Goal: Task Accomplishment & Management: Use online tool/utility

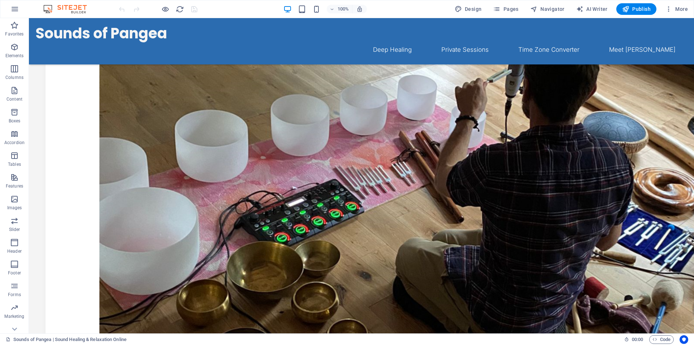
scroll to position [203, 0]
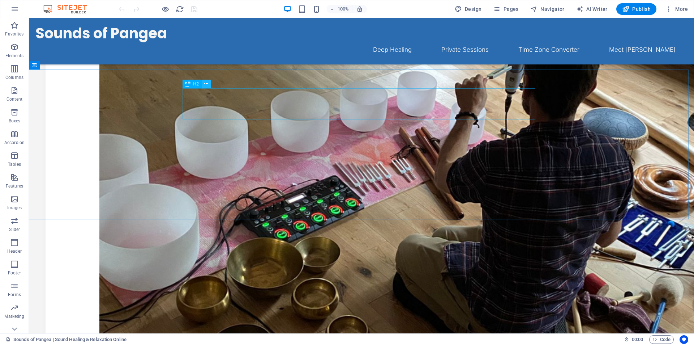
click at [207, 84] on icon at bounding box center [206, 84] width 4 height 8
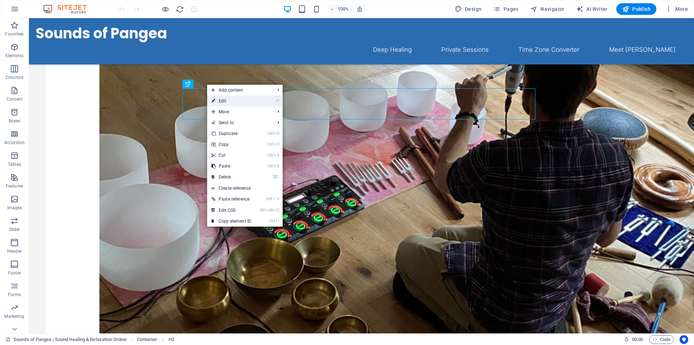
click at [217, 101] on link "⏎ Edit" at bounding box center [231, 100] width 48 height 11
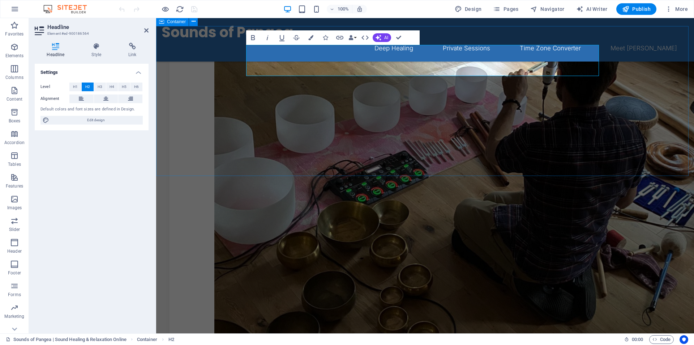
scroll to position [200, 0]
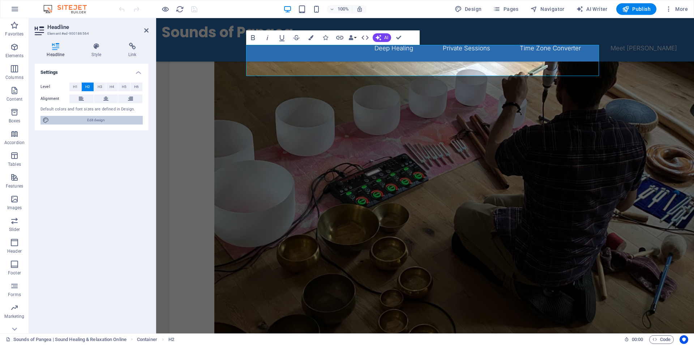
click at [97, 121] on span "Edit design" at bounding box center [95, 120] width 89 height 9
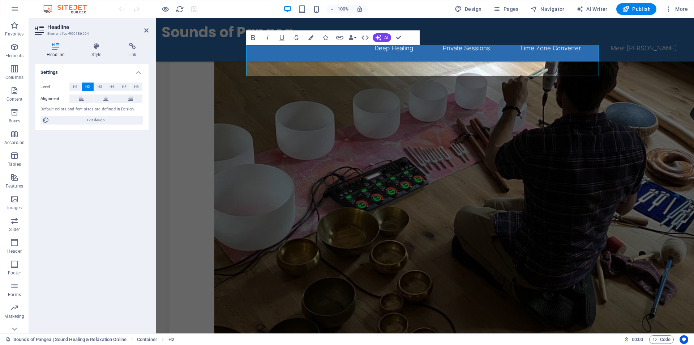
select select "ease-in-out"
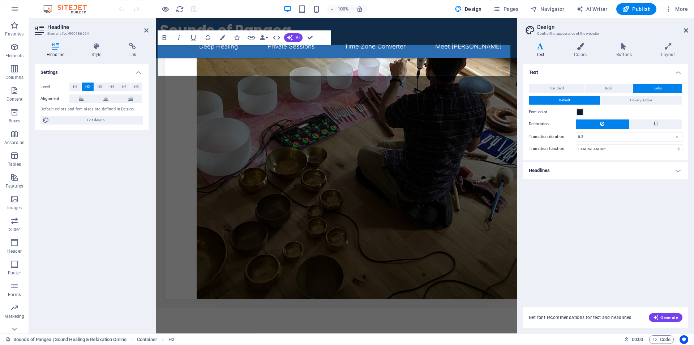
scroll to position [208, 0]
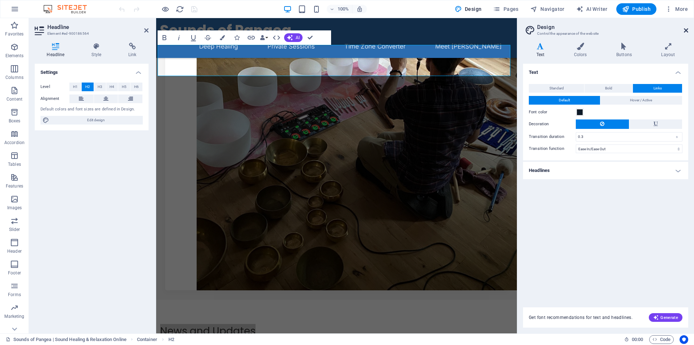
click at [687, 29] on icon at bounding box center [686, 30] width 4 height 6
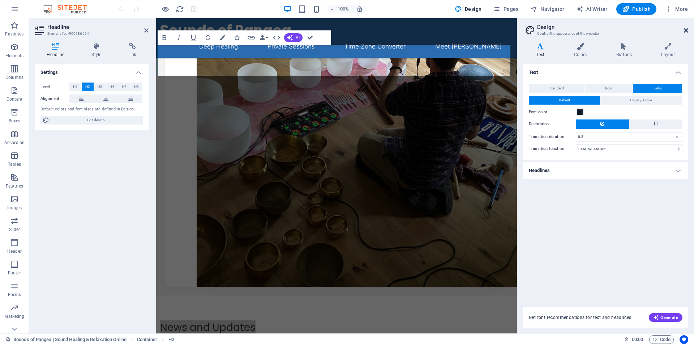
scroll to position [200, 0]
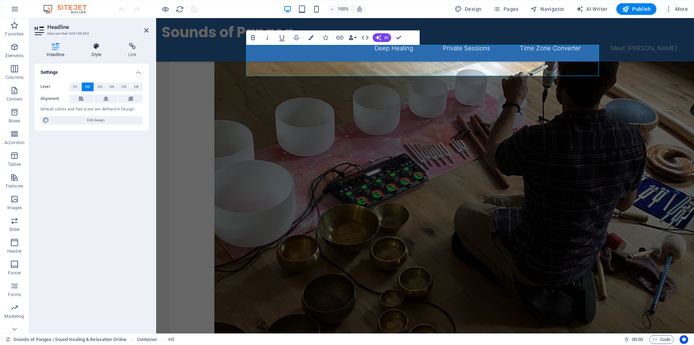
click at [95, 51] on h4 "Style" at bounding box center [98, 50] width 37 height 15
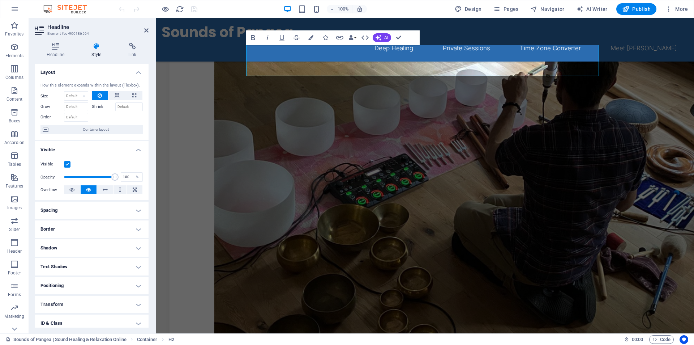
click at [83, 225] on h4 "Border" at bounding box center [92, 228] width 114 height 17
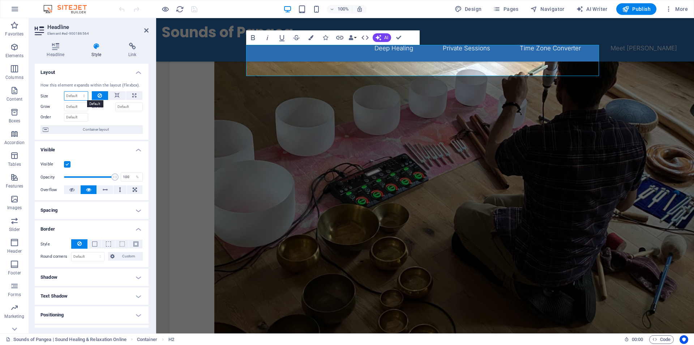
click at [81, 93] on select "Default auto px % 1/1 1/2 1/3 1/4 1/5 1/6 1/7 1/8 1/9 1/10" at bounding box center [76, 95] width 24 height 9
click at [121, 97] on button at bounding box center [116, 95] width 17 height 9
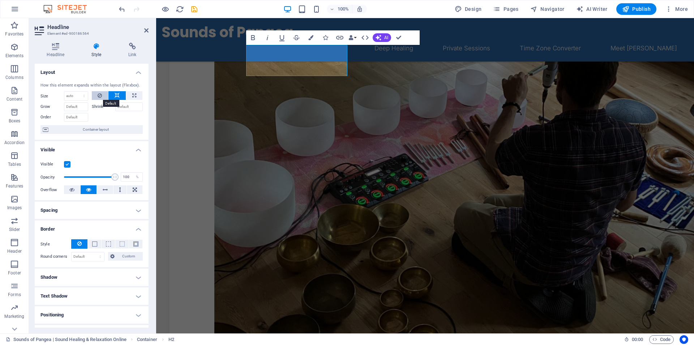
click at [105, 96] on button at bounding box center [100, 95] width 17 height 9
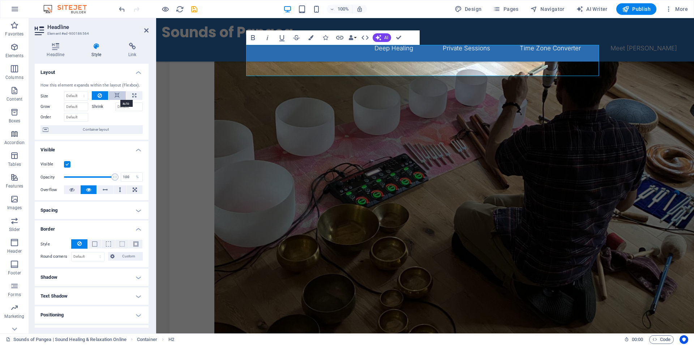
click at [115, 97] on icon at bounding box center [117, 95] width 5 height 9
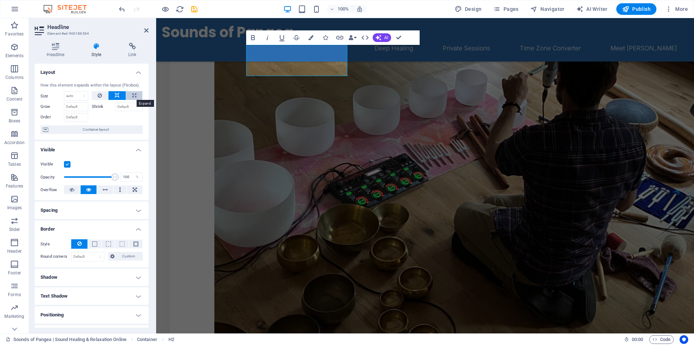
click at [133, 95] on icon at bounding box center [134, 95] width 4 height 9
type input "100"
select select "%"
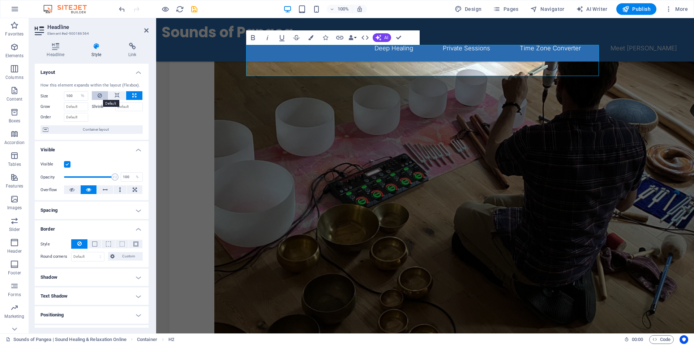
click at [101, 99] on icon at bounding box center [100, 95] width 4 height 9
select select "DISABLED_OPTION_VALUE"
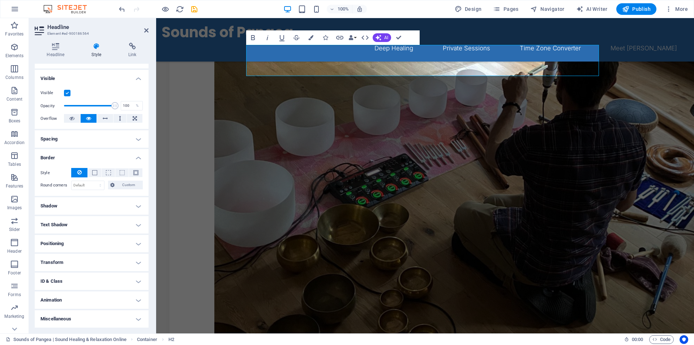
click at [85, 243] on h4 "Positioning" at bounding box center [92, 243] width 114 height 17
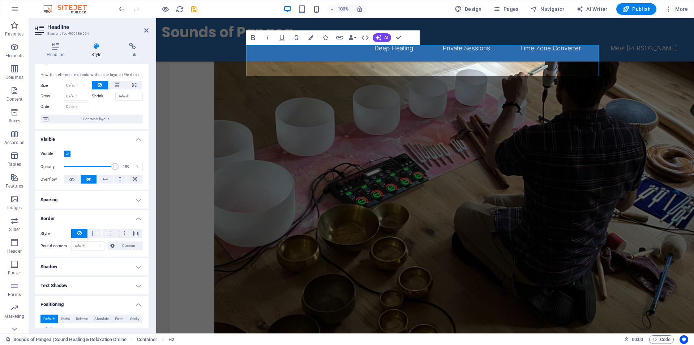
scroll to position [0, 0]
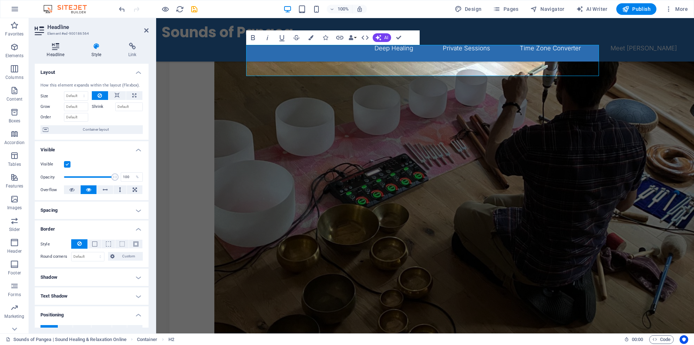
click at [57, 51] on h4 "Headline" at bounding box center [57, 50] width 45 height 15
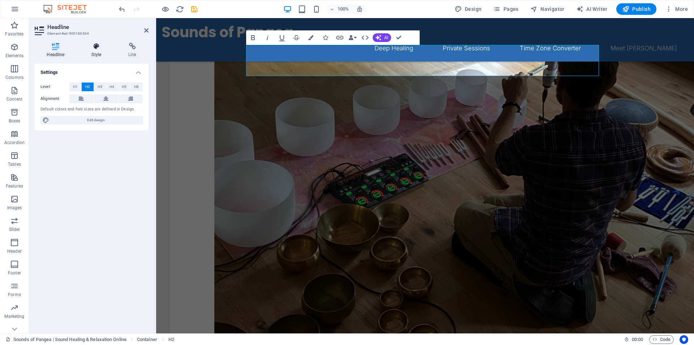
click at [96, 51] on h4 "Style" at bounding box center [98, 50] width 37 height 15
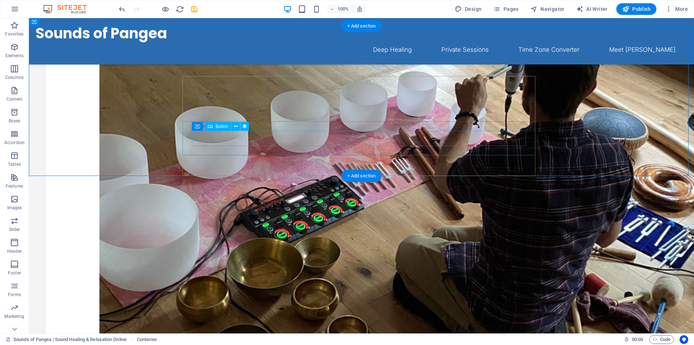
scroll to position [246, 0]
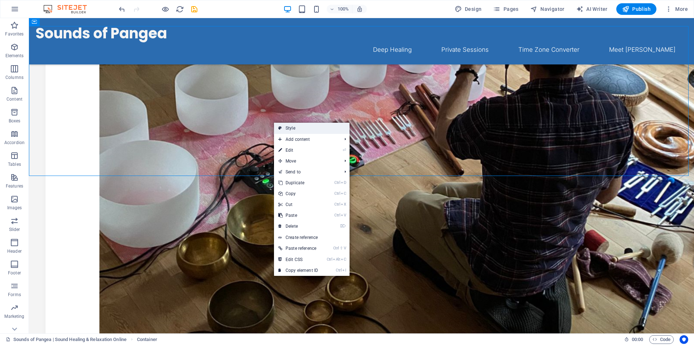
click at [296, 128] on link "Style" at bounding box center [312, 128] width 76 height 11
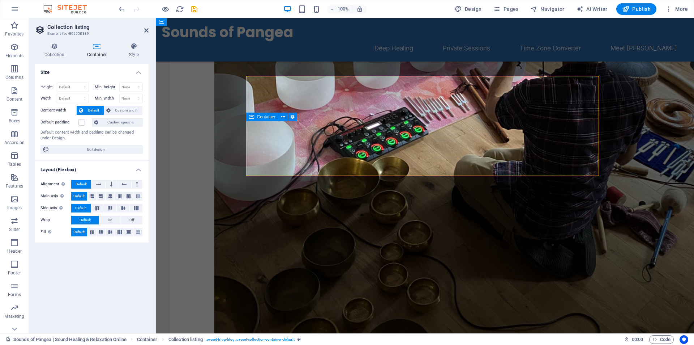
scroll to position [200, 0]
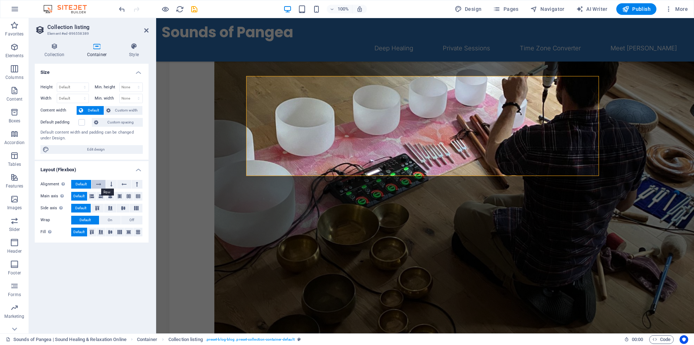
click at [100, 185] on icon at bounding box center [98, 184] width 5 height 9
click at [83, 182] on span "Default" at bounding box center [81, 184] width 11 height 9
click at [97, 210] on icon at bounding box center [97, 208] width 9 height 4
click at [112, 208] on icon at bounding box center [110, 208] width 9 height 4
click at [122, 208] on icon at bounding box center [123, 208] width 9 height 4
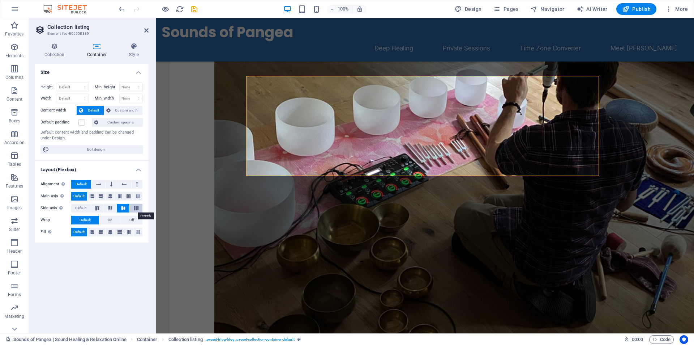
click at [136, 209] on icon at bounding box center [136, 208] width 9 height 4
click at [83, 209] on span "Default" at bounding box center [80, 208] width 11 height 9
click at [93, 233] on icon at bounding box center [92, 231] width 4 height 9
click at [102, 234] on icon at bounding box center [101, 231] width 4 height 9
click at [111, 233] on icon at bounding box center [110, 231] width 4 height 9
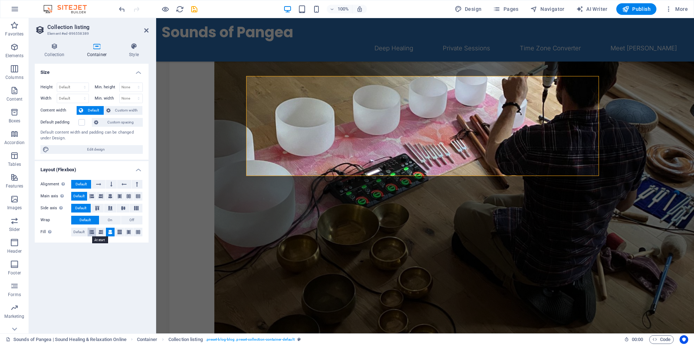
click at [94, 234] on button at bounding box center [92, 231] width 9 height 9
click at [83, 232] on span "Default" at bounding box center [78, 231] width 11 height 9
click at [71, 274] on div "Size Height Default px rem % vh vw Min. height None px rem % vh vw Width Defaul…" at bounding box center [92, 196] width 114 height 264
click at [146, 33] on icon at bounding box center [146, 30] width 4 height 6
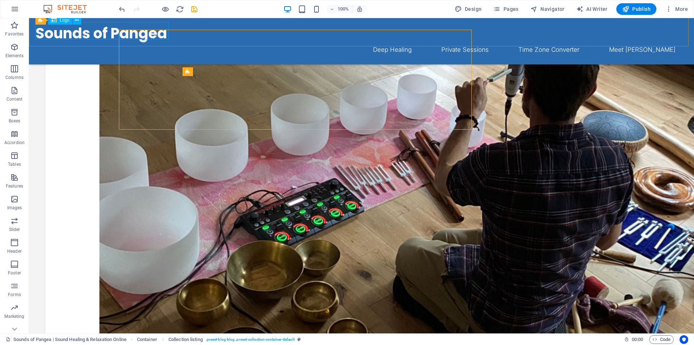
scroll to position [246, 0]
